Goal: Task Accomplishment & Management: Use online tool/utility

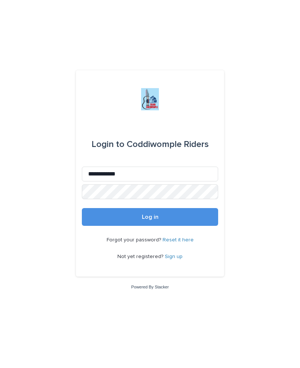
type input "**********"
click at [150, 222] on button "Log in" at bounding box center [150, 217] width 136 height 18
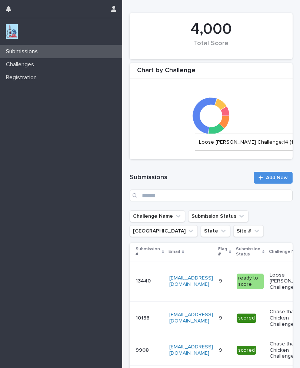
click at [220, 128] on icon at bounding box center [216, 128] width 16 height 11
click at [228, 119] on icon at bounding box center [224, 122] width 10 height 13
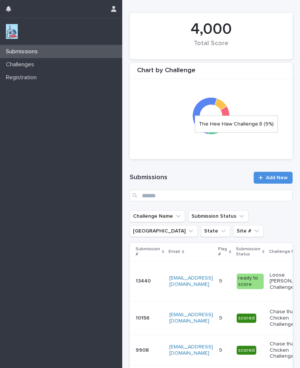
click at [228, 111] on icon at bounding box center [225, 111] width 9 height 10
click at [223, 103] on icon at bounding box center [221, 104] width 12 height 12
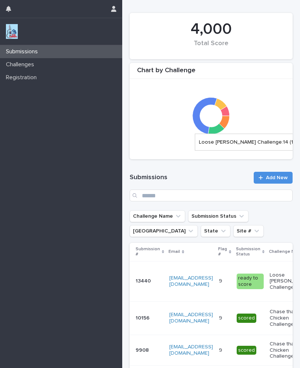
click at [221, 129] on icon at bounding box center [216, 128] width 16 height 11
